Goal: Navigation & Orientation: Find specific page/section

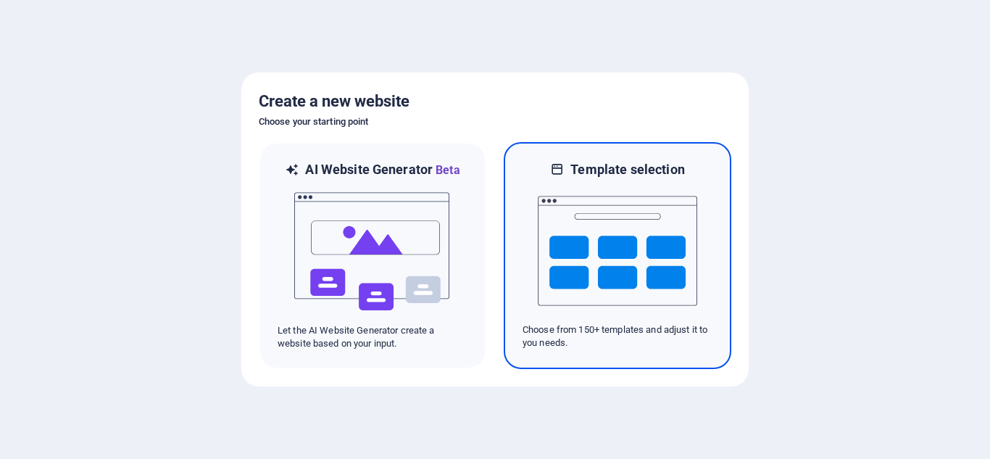
click at [580, 260] on img at bounding box center [617, 250] width 159 height 145
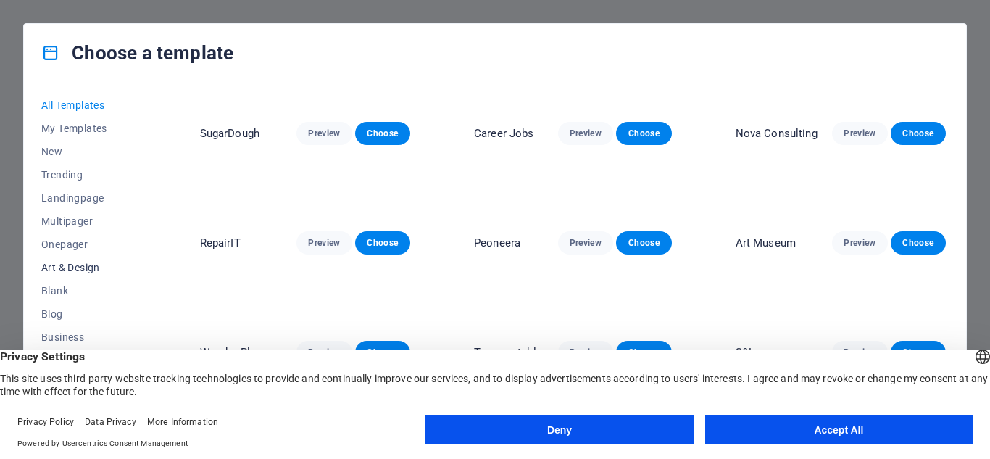
scroll to position [72, 0]
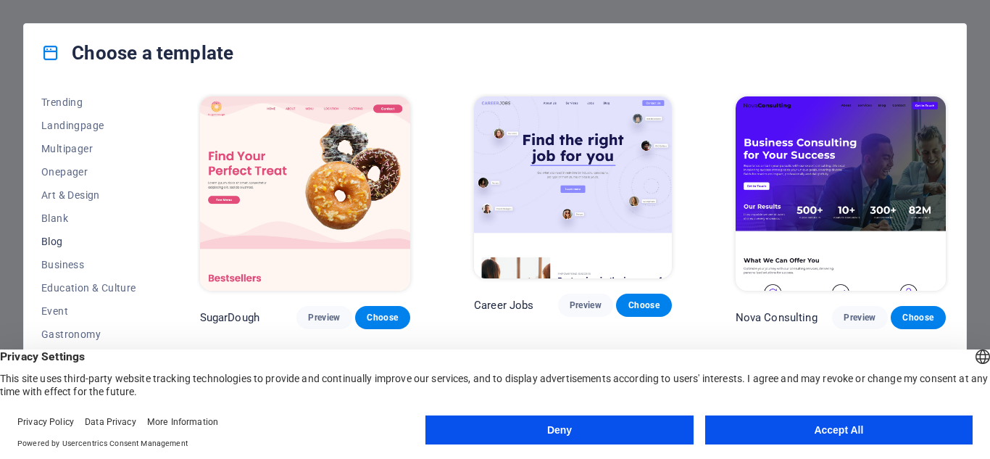
click at [60, 239] on span "Blog" at bounding box center [88, 241] width 95 height 12
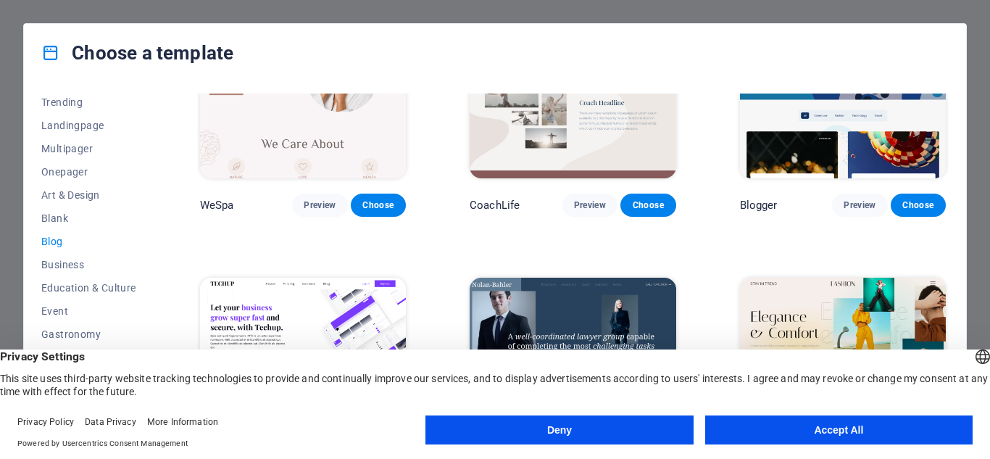
scroll to position [1269, 0]
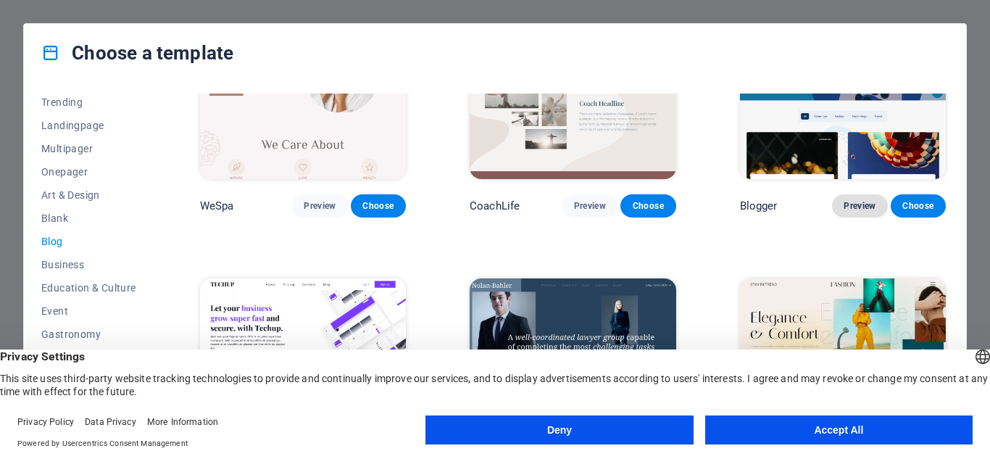
click at [861, 200] on span "Preview" at bounding box center [859, 206] width 32 height 12
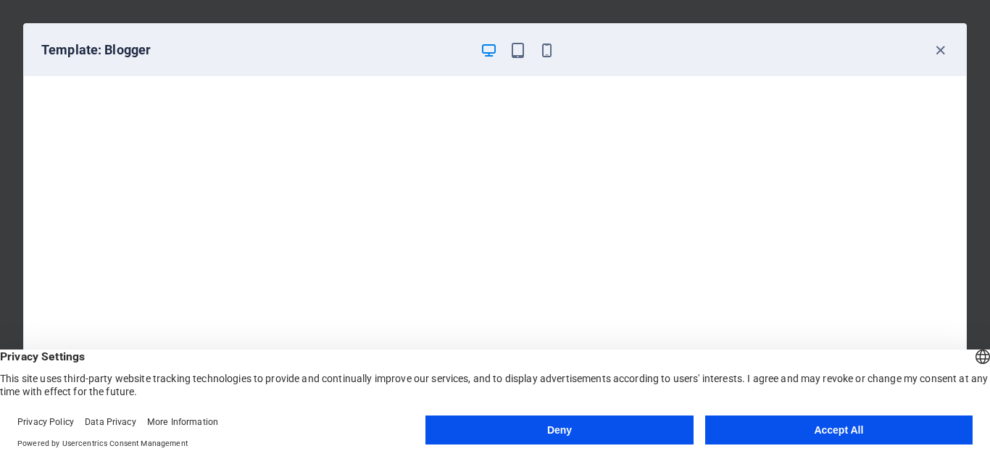
click at [767, 434] on button "Accept All" at bounding box center [838, 429] width 267 height 29
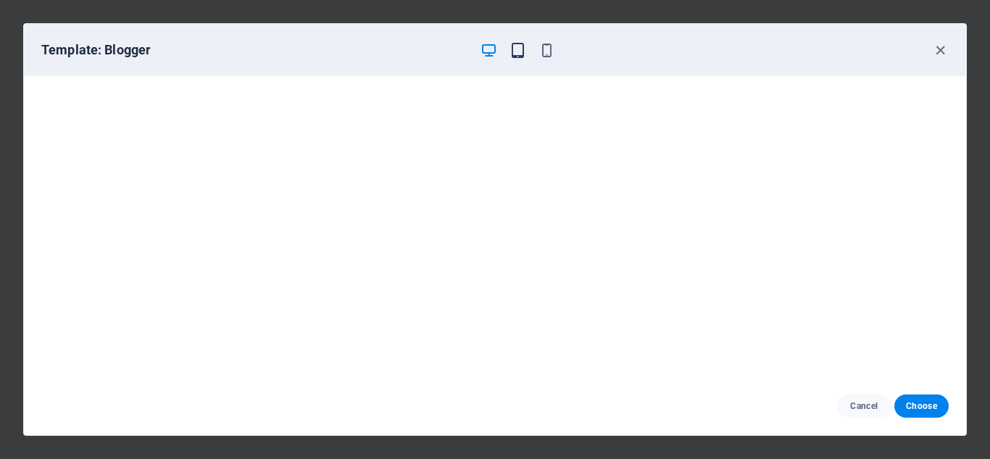
click at [519, 53] on icon "button" at bounding box center [517, 50] width 17 height 17
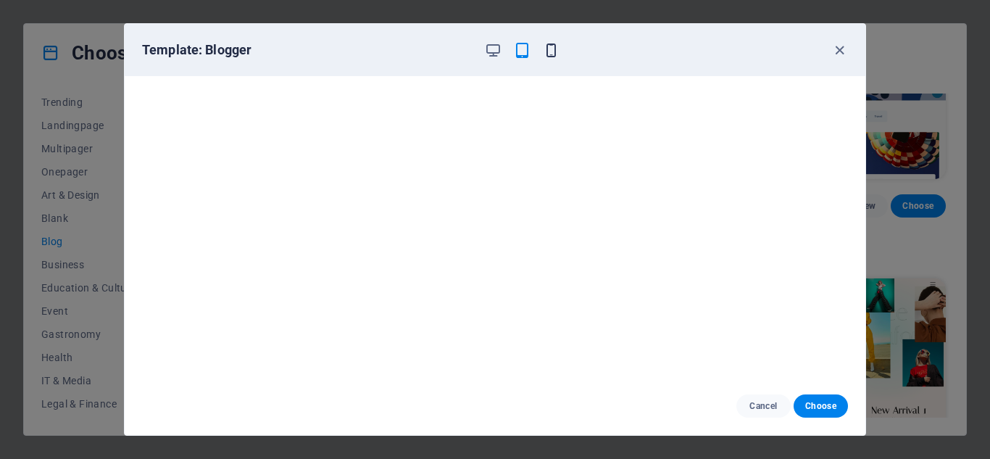
click at [544, 50] on icon "button" at bounding box center [551, 50] width 17 height 17
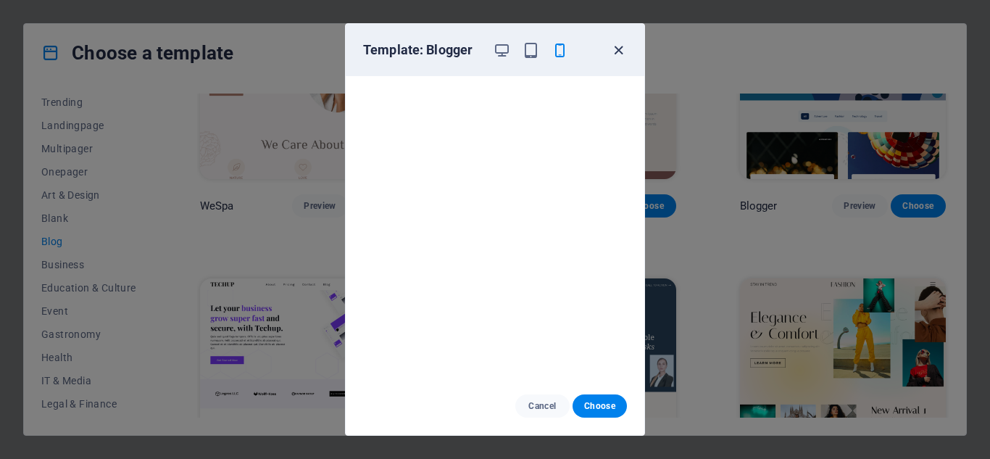
click at [614, 49] on icon "button" at bounding box center [618, 50] width 17 height 17
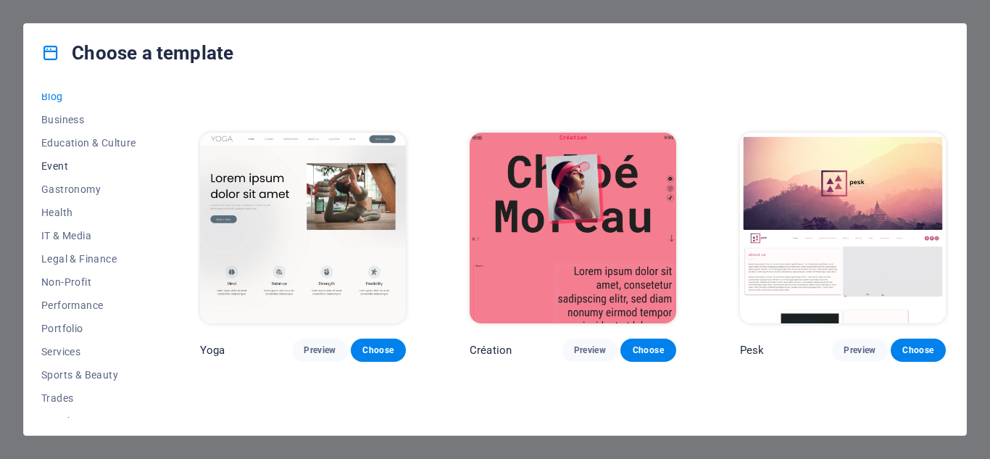
scroll to position [256, 0]
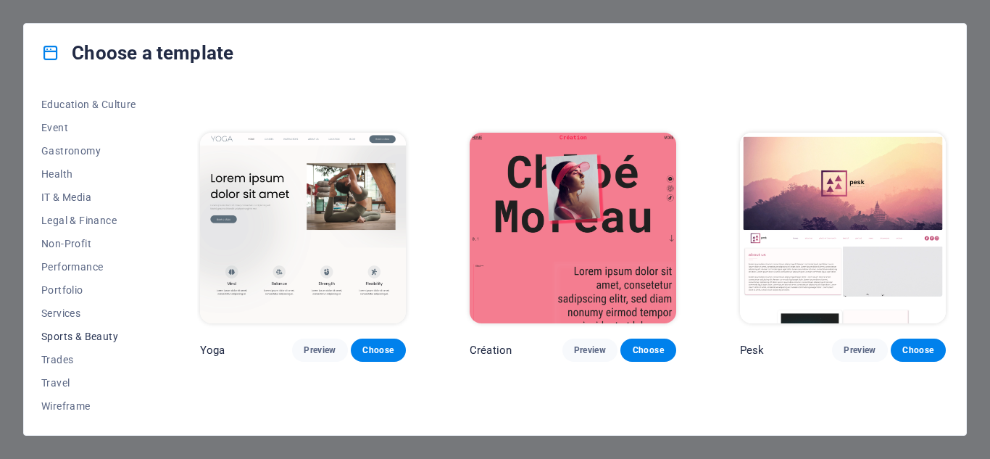
click at [62, 337] on span "Sports & Beauty" at bounding box center [88, 336] width 95 height 12
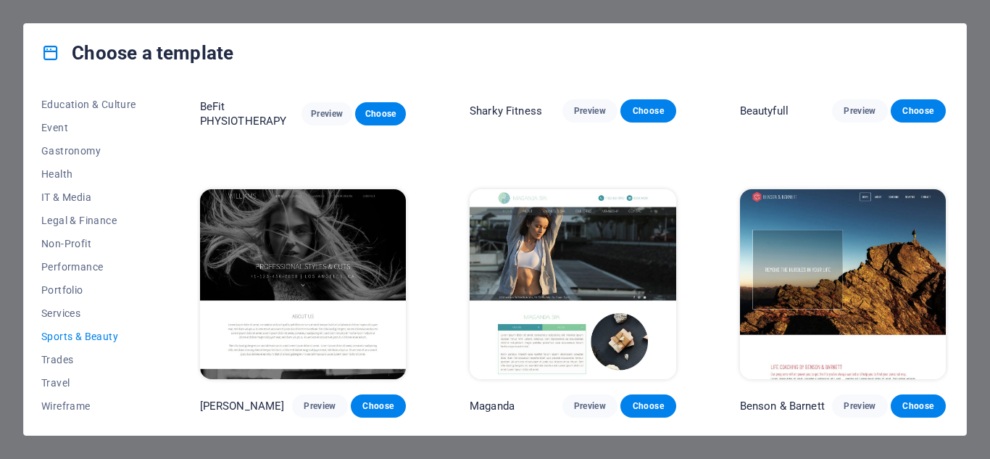
scroll to position [554, 0]
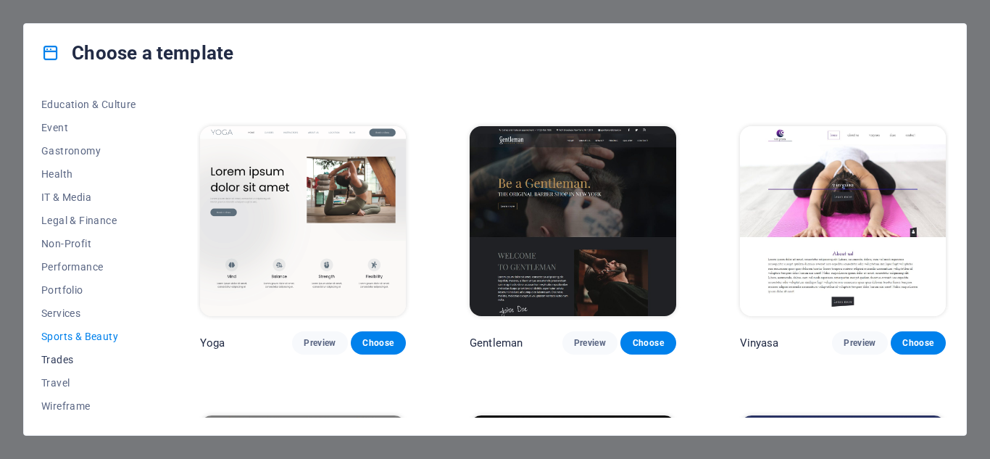
click at [57, 359] on span "Trades" at bounding box center [88, 360] width 95 height 12
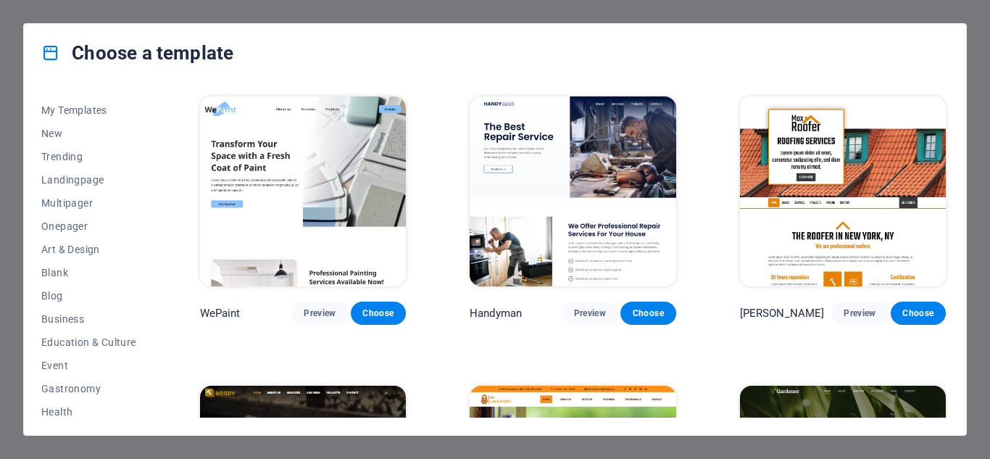
scroll to position [0, 0]
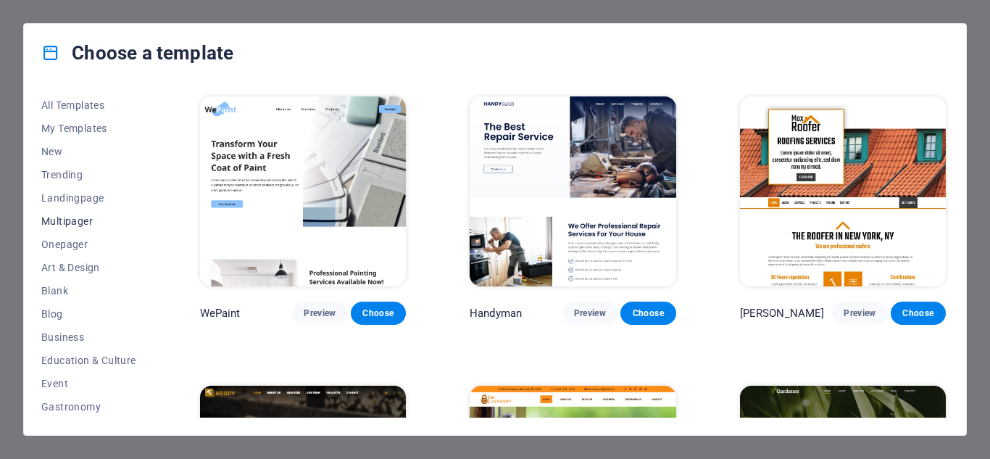
click at [70, 218] on span "Multipager" at bounding box center [88, 221] width 95 height 12
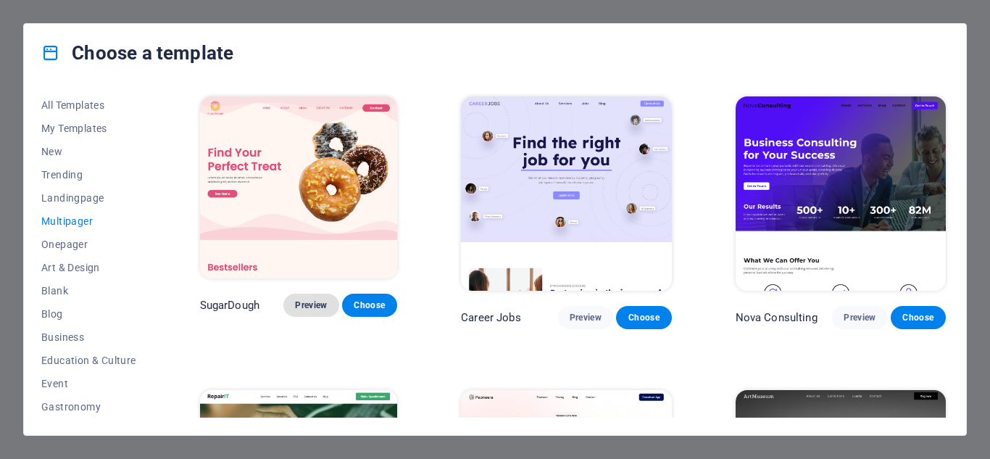
click at [319, 311] on span "Preview" at bounding box center [311, 305] width 32 height 12
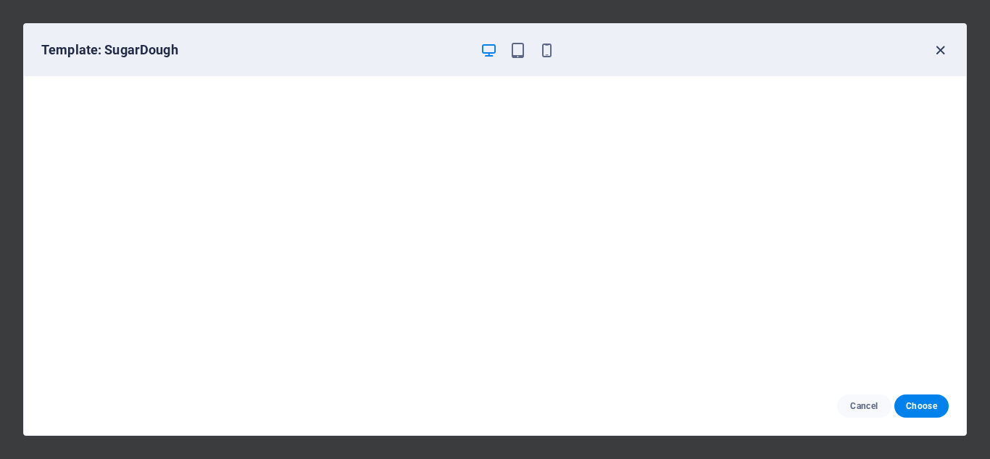
click at [940, 49] on icon "button" at bounding box center [940, 50] width 17 height 17
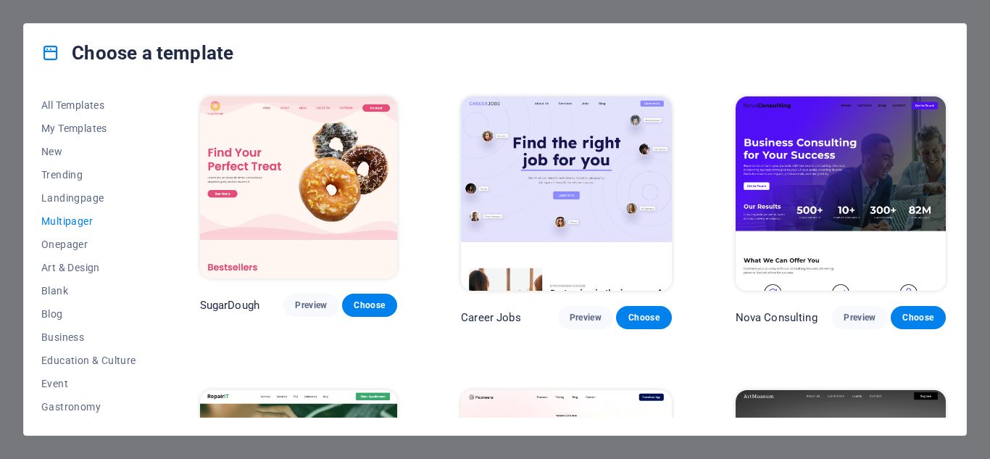
click at [824, 203] on img at bounding box center [840, 193] width 210 height 194
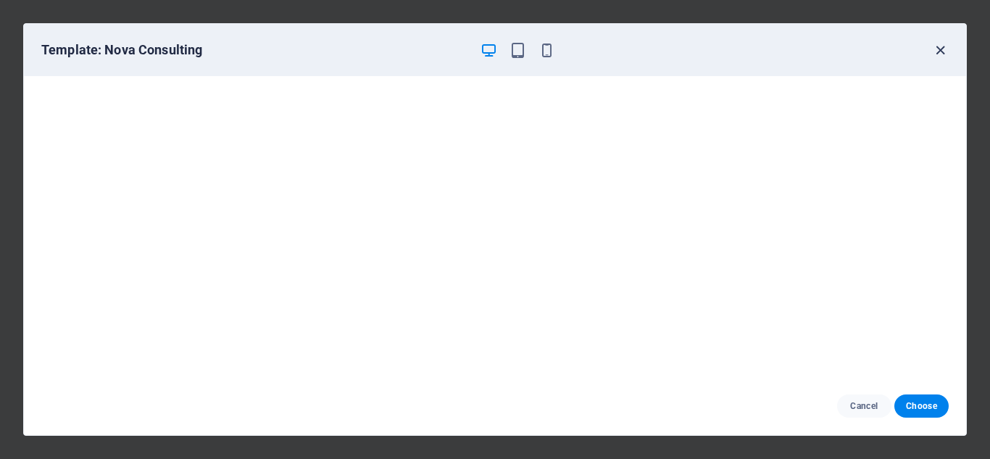
click at [939, 49] on icon "button" at bounding box center [940, 50] width 17 height 17
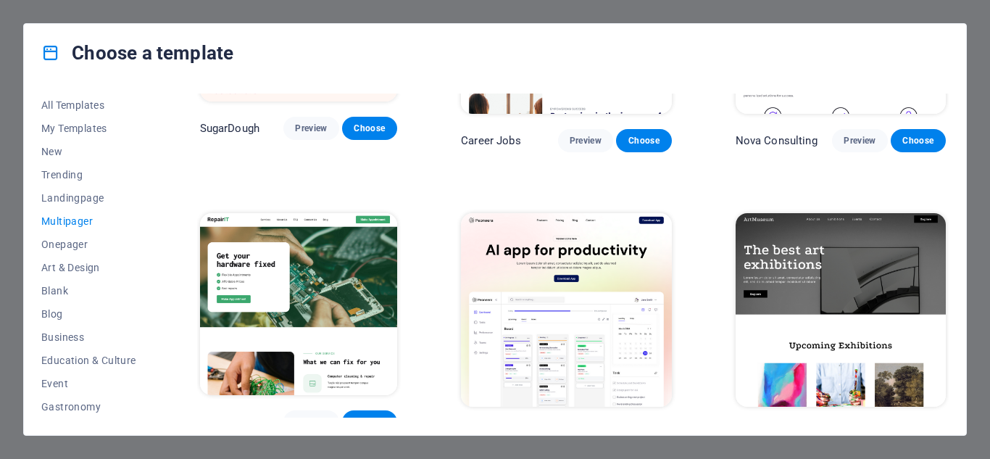
scroll to position [162, 0]
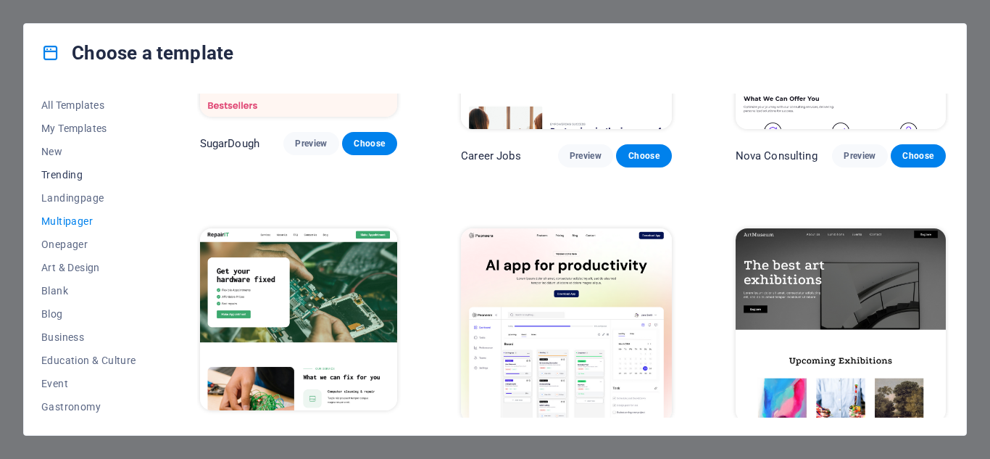
click at [80, 171] on span "Trending" at bounding box center [88, 175] width 95 height 12
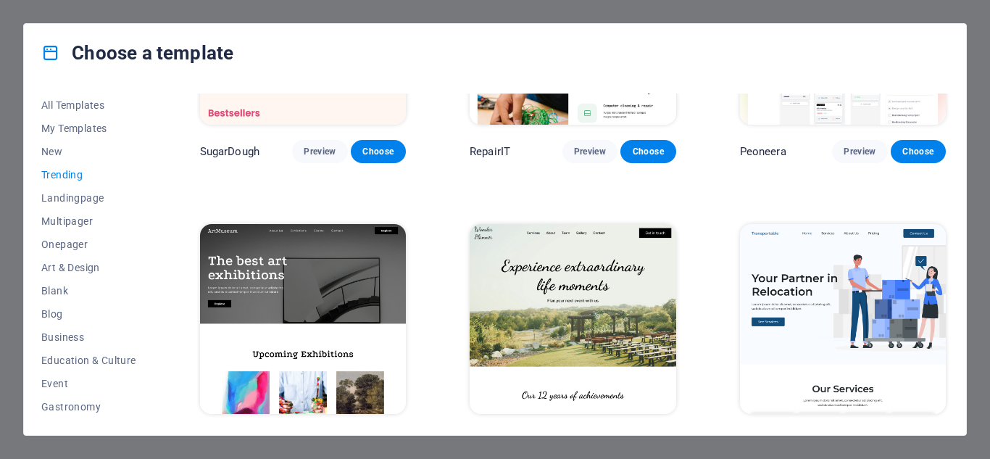
scroll to position [0, 0]
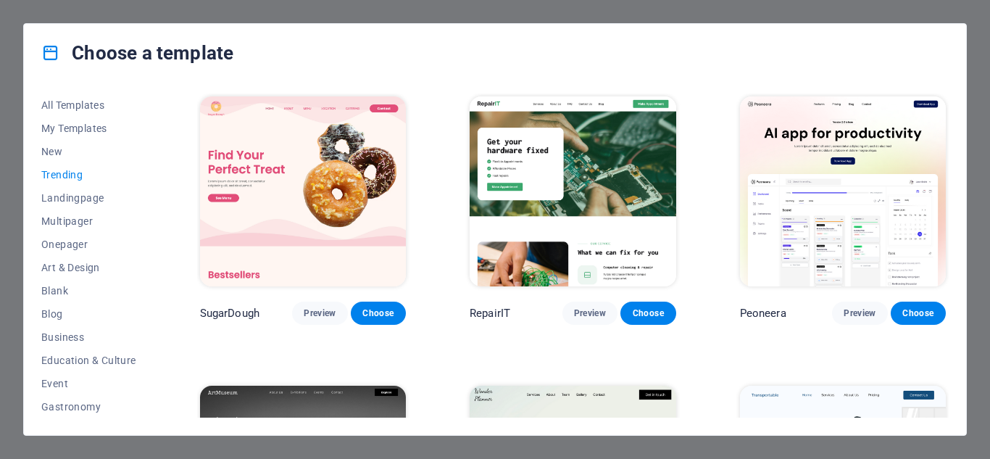
click at [860, 177] on img at bounding box center [843, 191] width 206 height 190
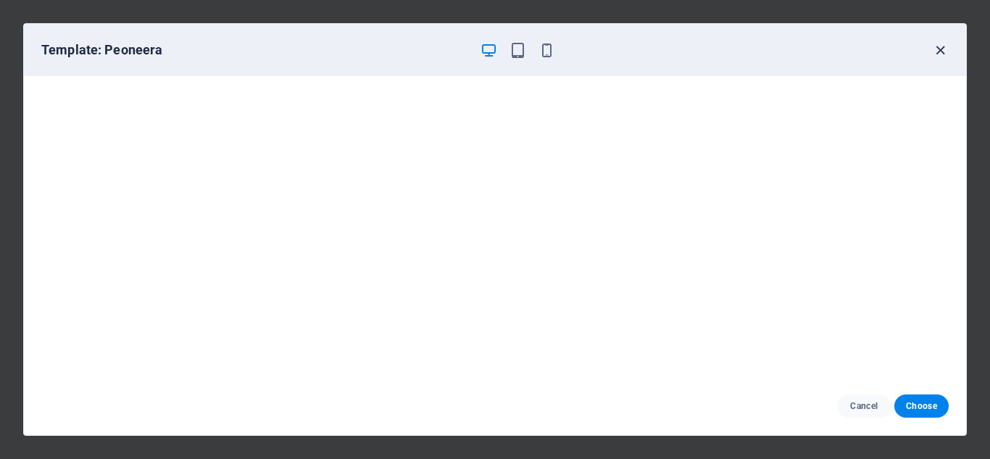
click at [932, 54] on icon "button" at bounding box center [940, 50] width 17 height 17
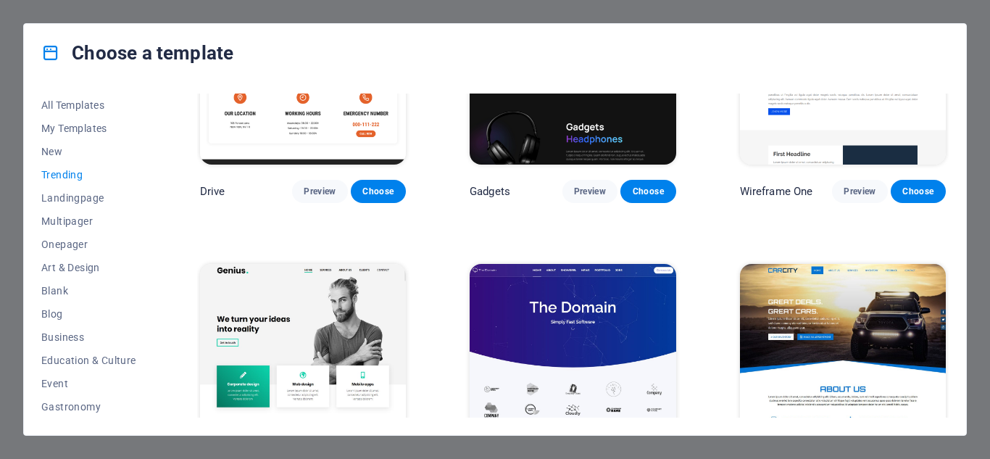
scroll to position [940, 0]
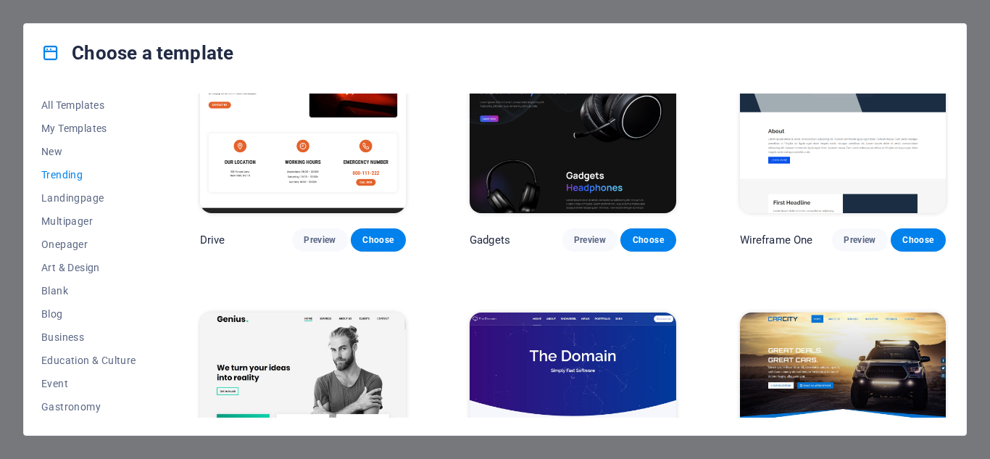
click at [577, 143] on img at bounding box center [572, 118] width 206 height 190
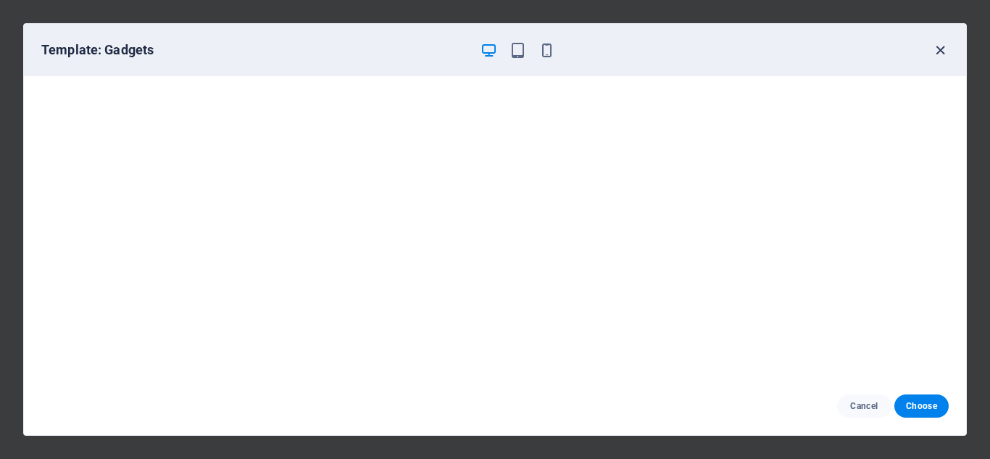
click at [937, 52] on icon "button" at bounding box center [940, 50] width 17 height 17
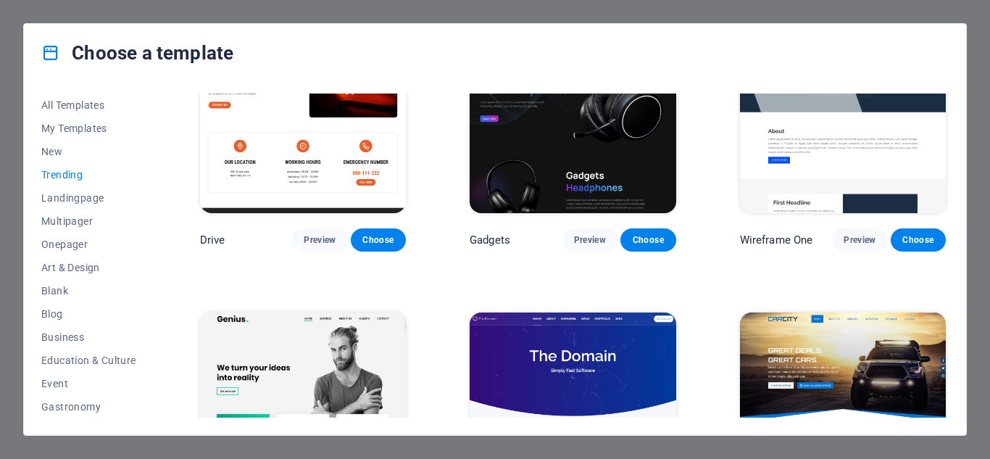
drag, startPoint x: 152, startPoint y: 175, endPoint x: 153, endPoint y: 241, distance: 65.9
click at [153, 241] on div "All Templates My Templates New Trending Landingpage Multipager Onepager Art & D…" at bounding box center [97, 255] width 112 height 324
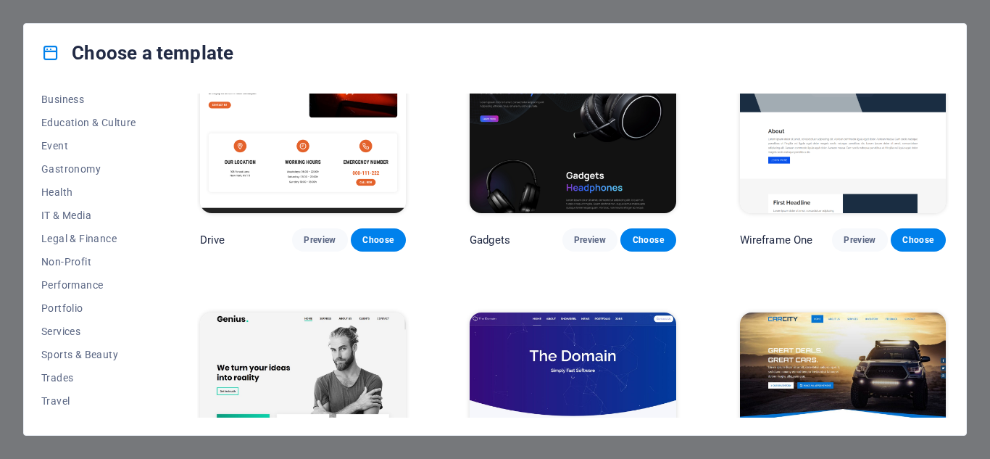
scroll to position [256, 0]
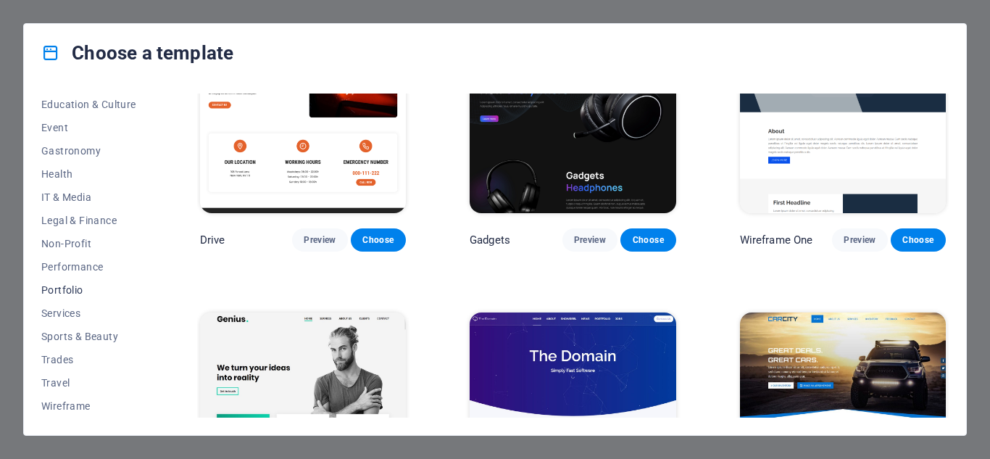
click at [75, 284] on span "Portfolio" at bounding box center [88, 290] width 95 height 12
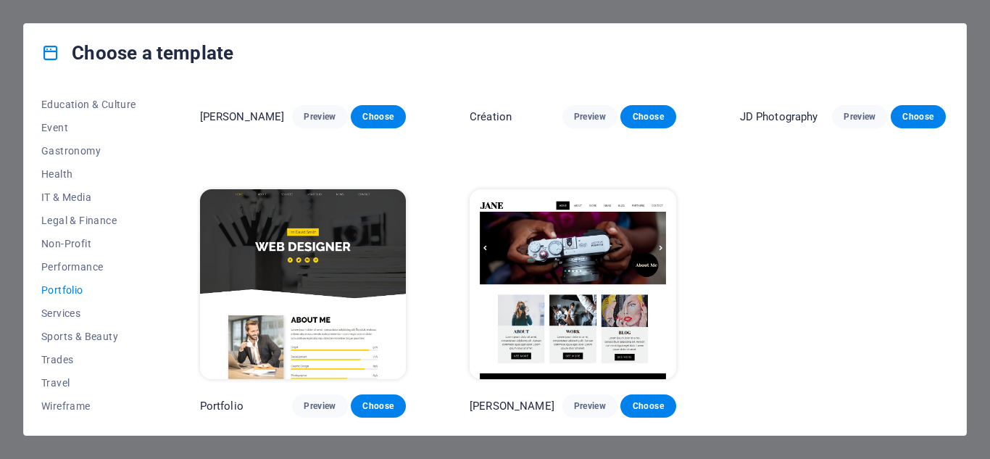
scroll to position [0, 0]
